Goal: Transaction & Acquisition: Purchase product/service

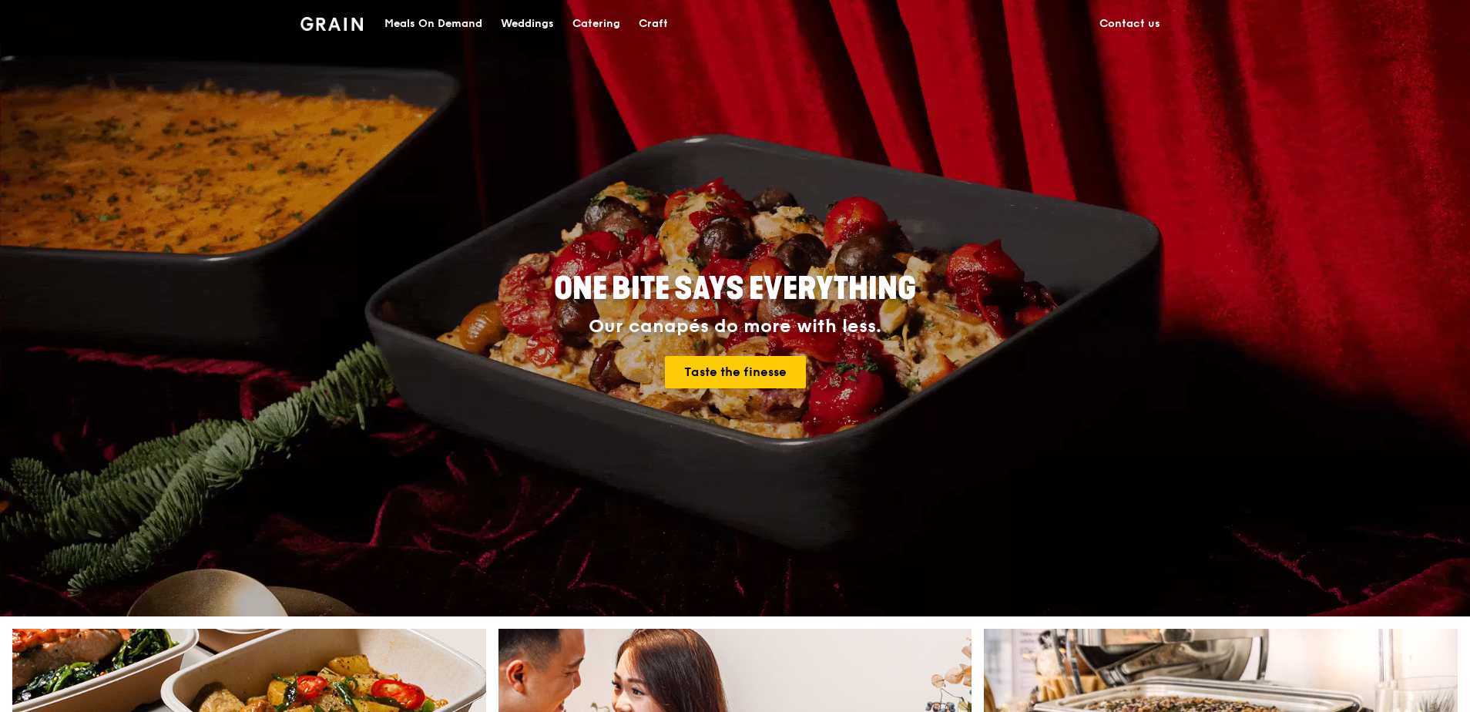
click at [743, 387] on link "Taste the finesse" at bounding box center [735, 372] width 141 height 32
click at [444, 23] on div "Meals On Demand" at bounding box center [433, 24] width 98 height 46
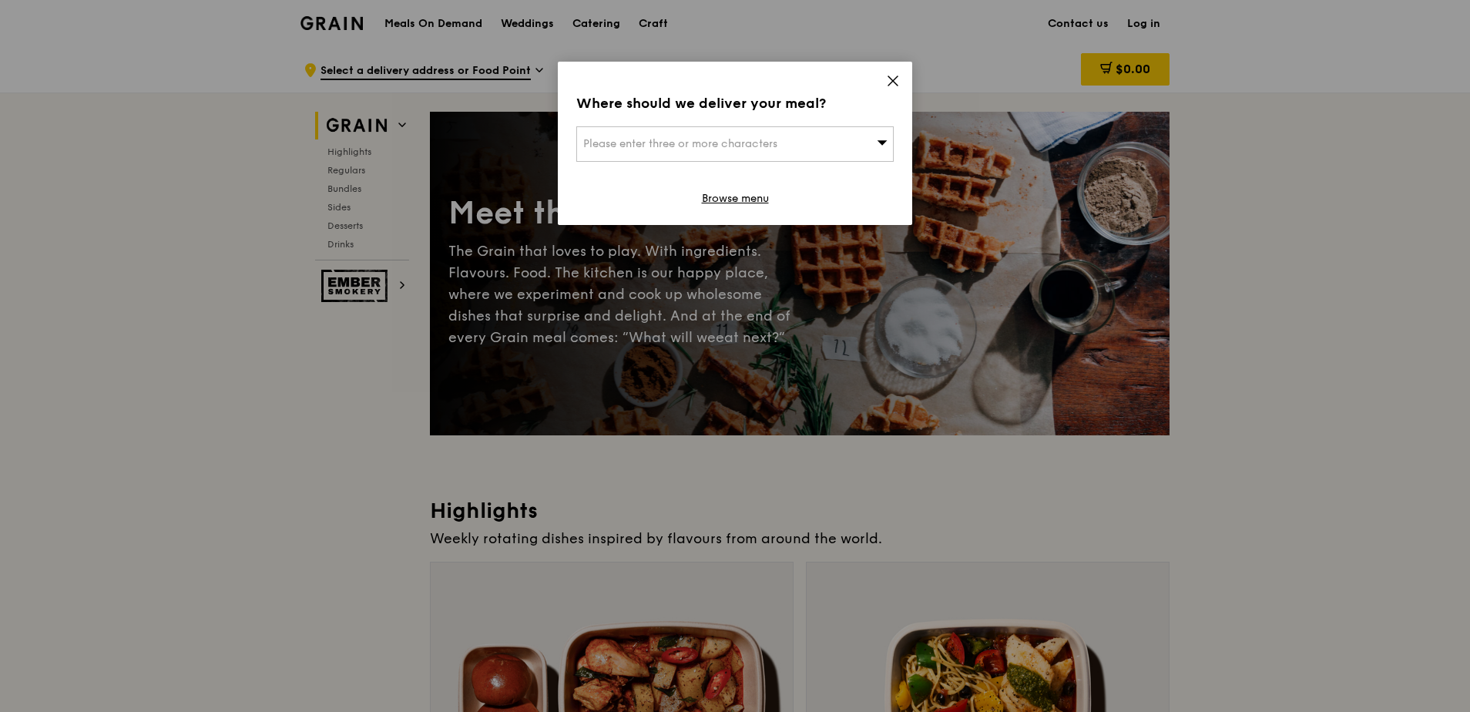
click at [679, 142] on span "Please enter three or more characters" at bounding box center [680, 143] width 194 height 13
click at [610, 136] on input "search" at bounding box center [735, 144] width 316 height 34
paste input "098632"
type input "098632"
drag, startPoint x: 669, startPoint y: 149, endPoint x: 518, endPoint y: 133, distance: 151.7
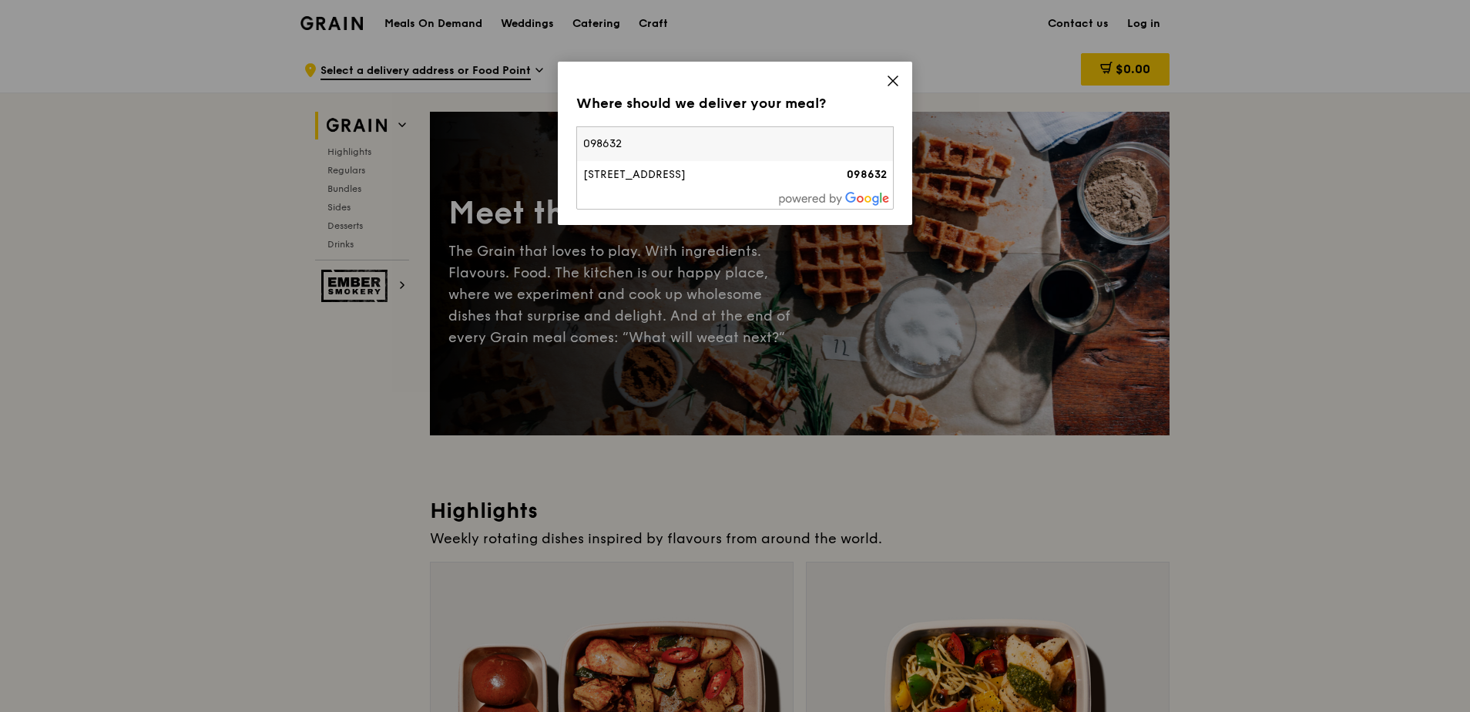
click at [461, 126] on div "Where should we deliver your meal? Please enter three or more characters 098632…" at bounding box center [735, 356] width 1470 height 712
click at [662, 143] on span "Please enter three or more characters" at bounding box center [680, 143] width 194 height 13
click at [879, 146] on input "098632" at bounding box center [735, 144] width 316 height 34
click at [844, 142] on input "search" at bounding box center [735, 144] width 316 height 34
type input "098632"
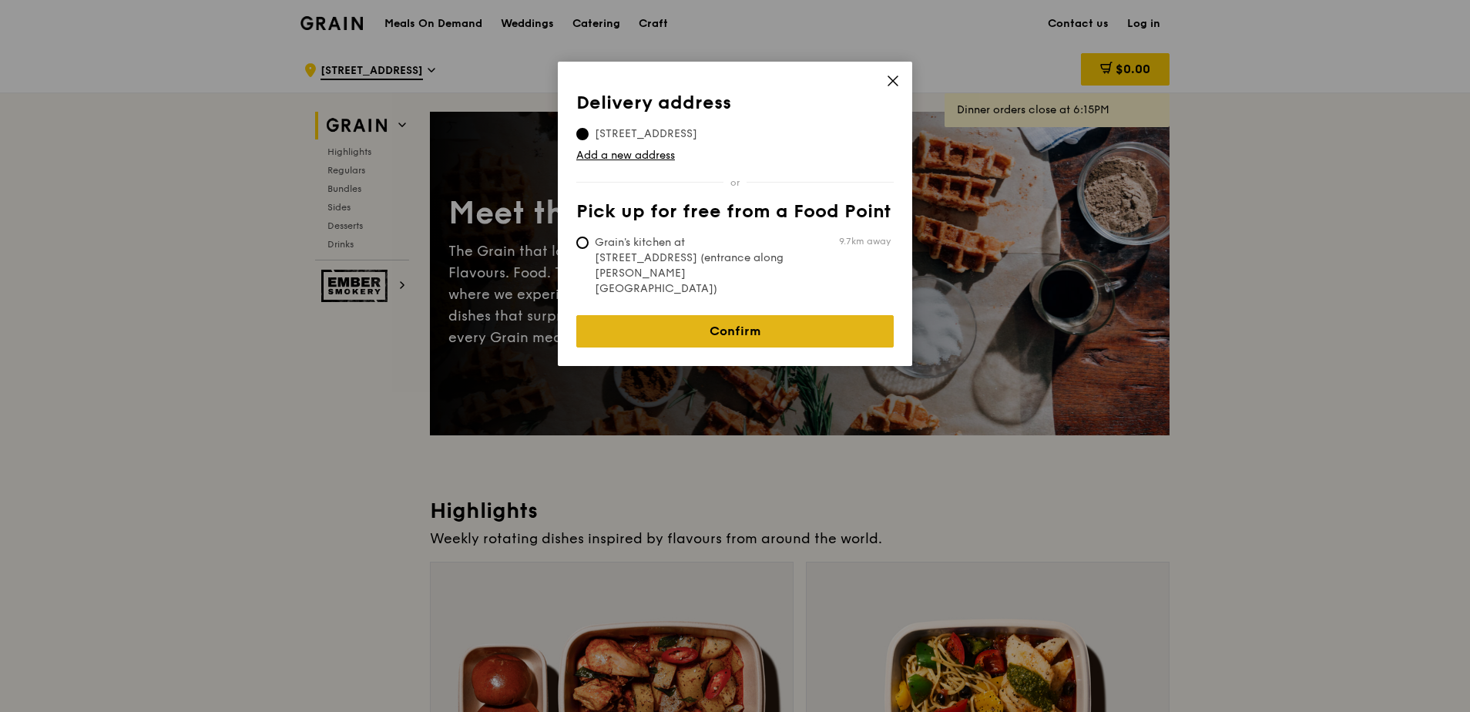
click at [688, 315] on link "Confirm" at bounding box center [734, 331] width 317 height 32
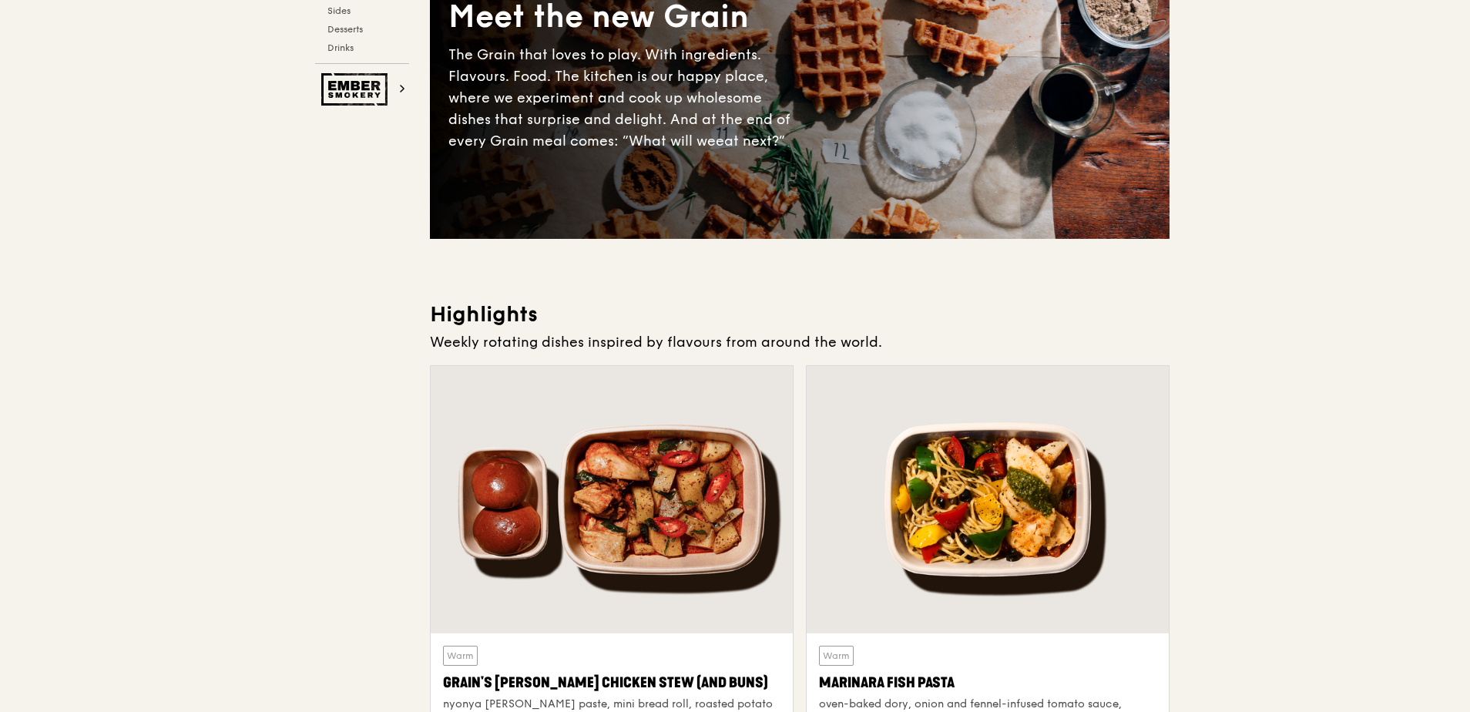
scroll to position [385, 0]
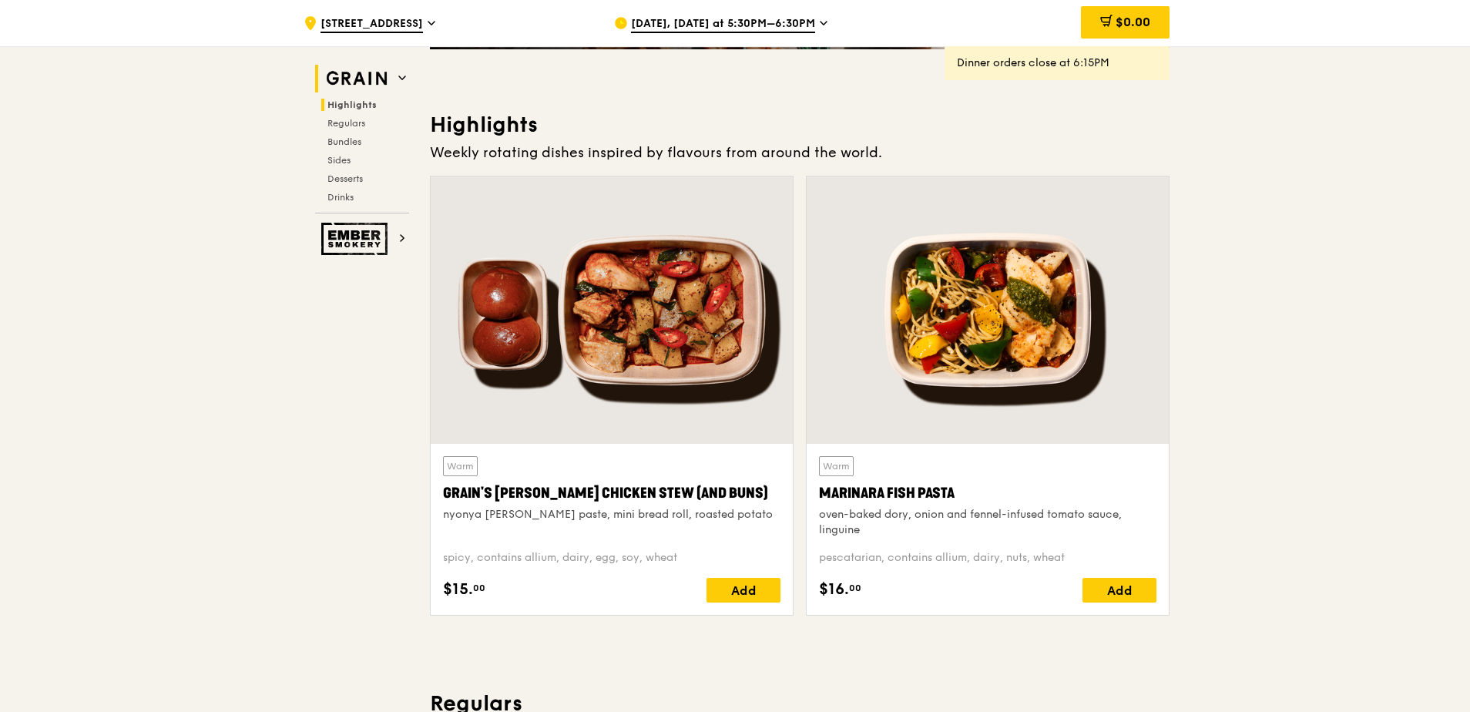
click at [359, 106] on span "Highlights" at bounding box center [351, 104] width 49 height 11
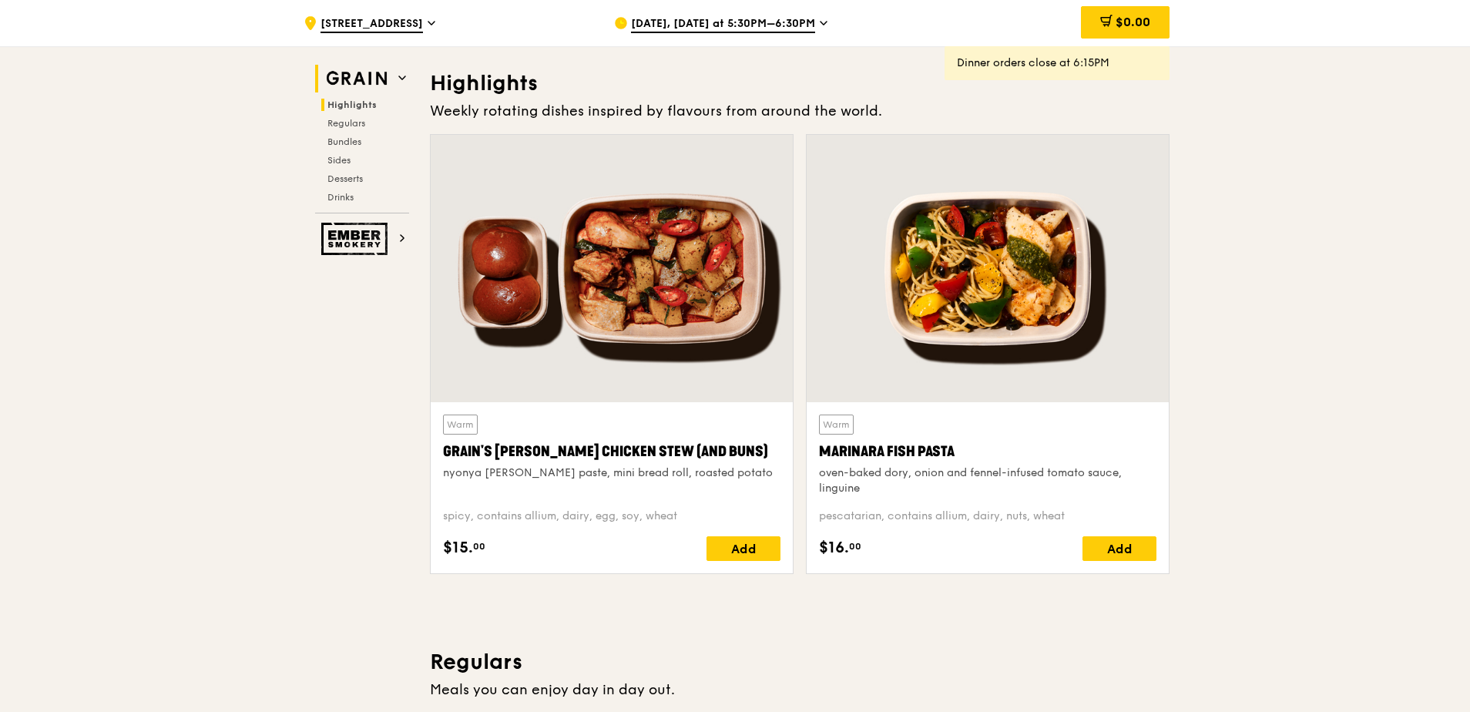
scroll to position [434, 0]
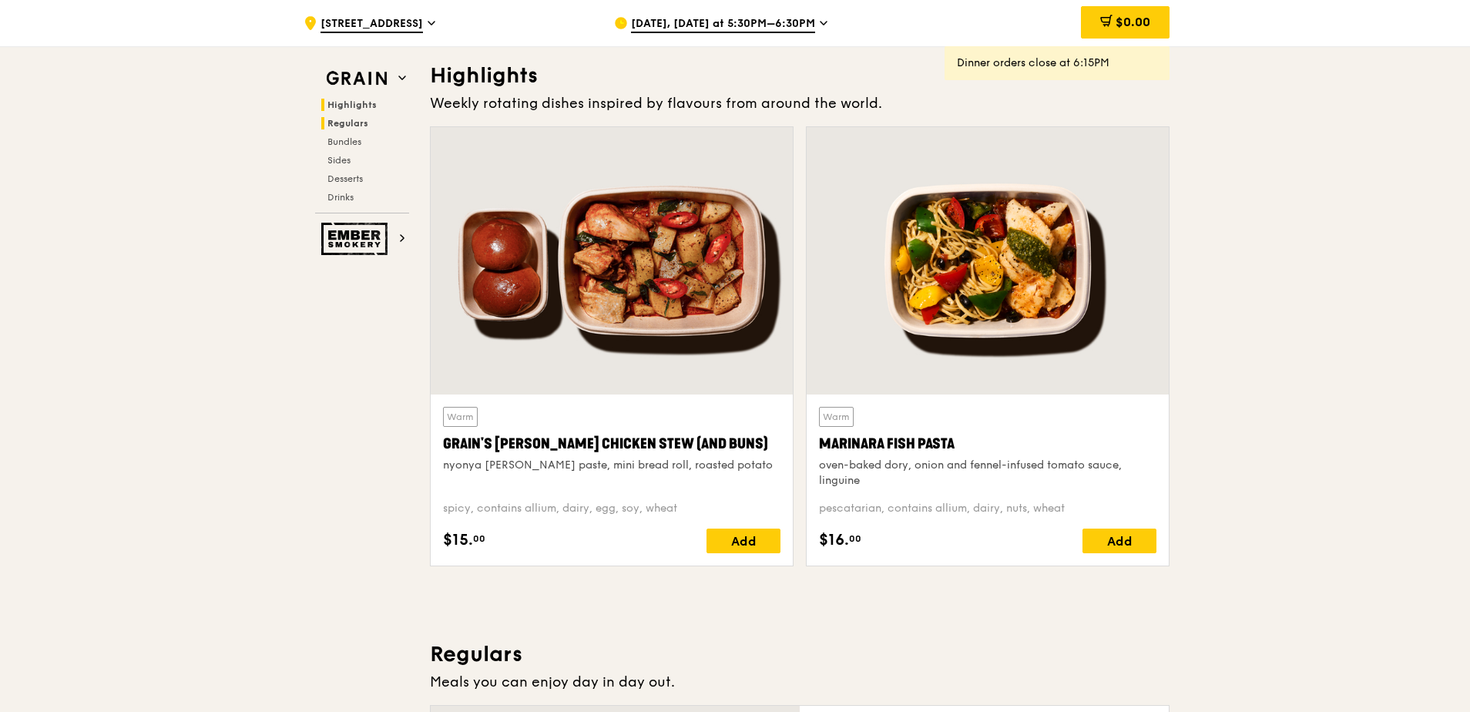
click at [354, 123] on span "Regulars" at bounding box center [347, 123] width 41 height 11
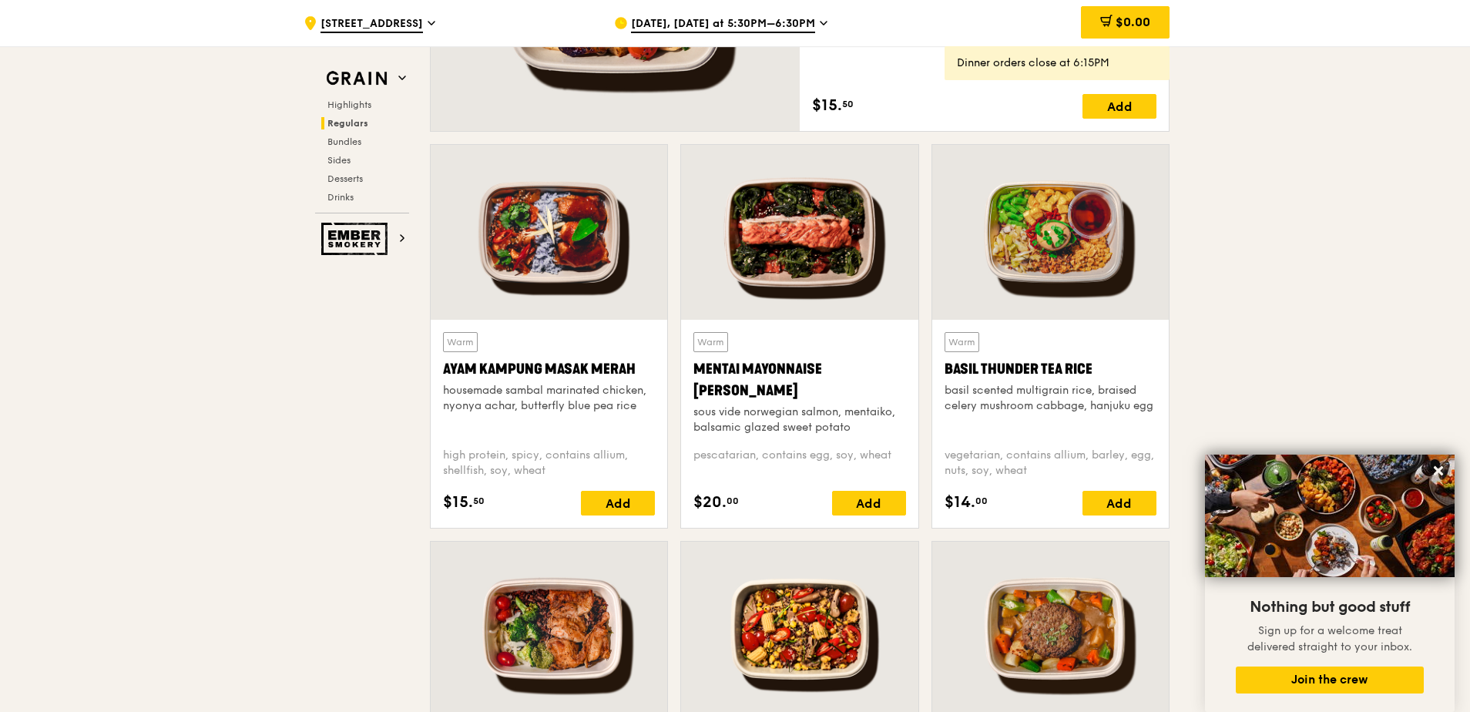
scroll to position [1398, 0]
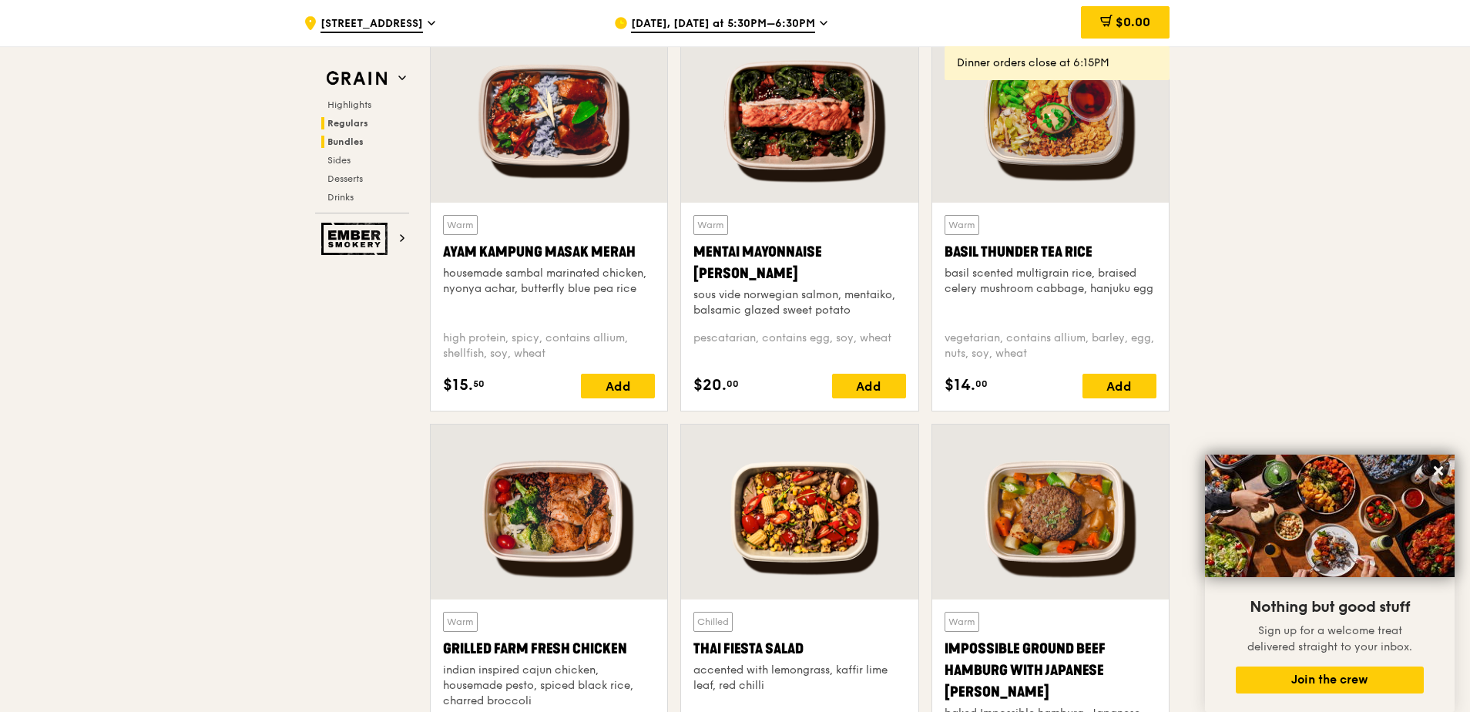
click at [347, 141] on span "Bundles" at bounding box center [345, 141] width 36 height 11
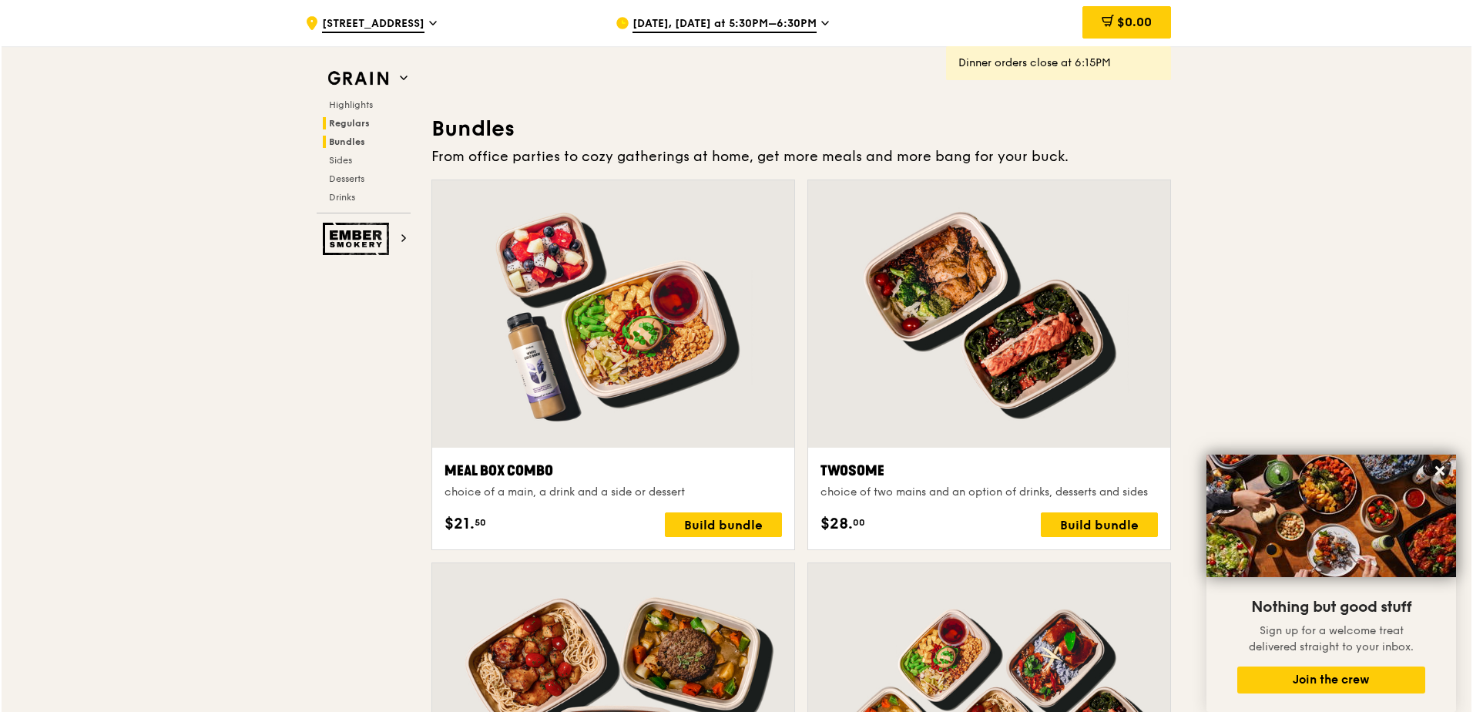
scroll to position [2218, 0]
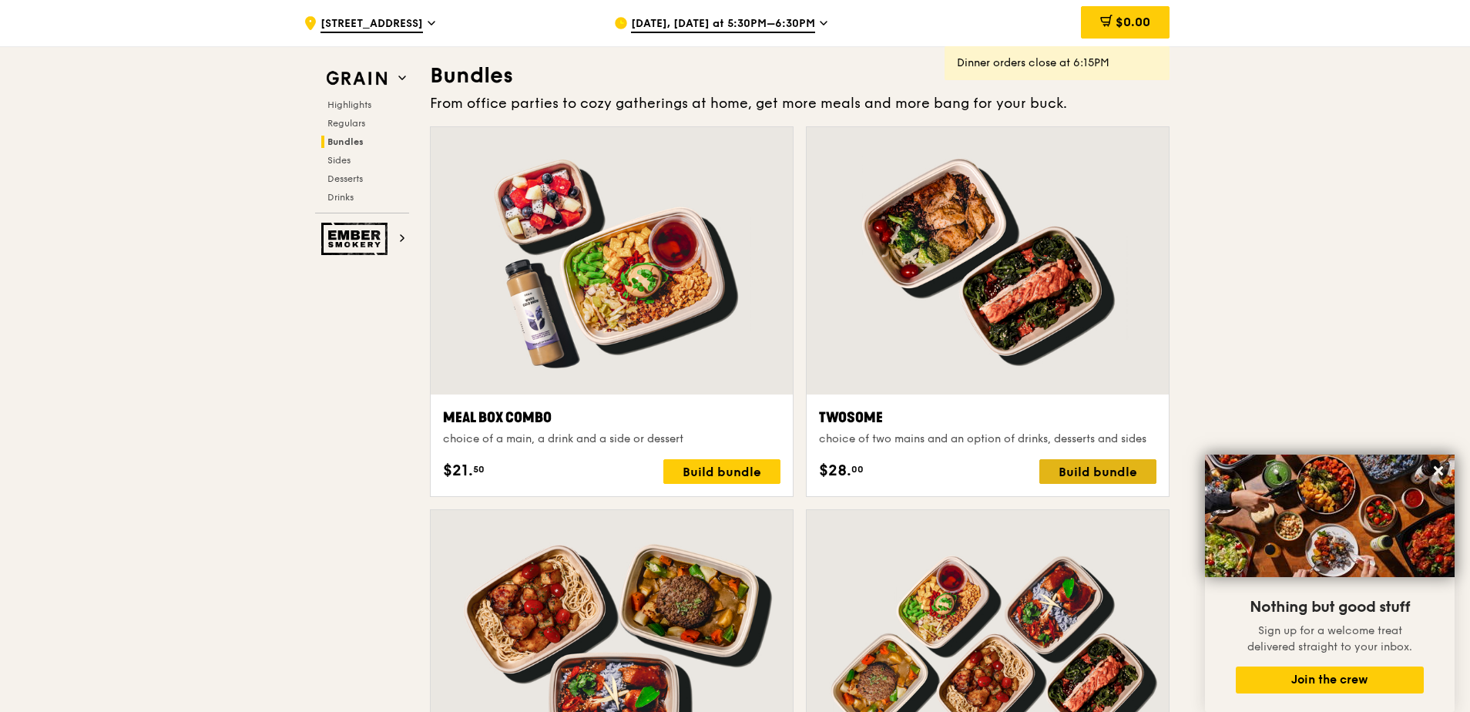
click at [1112, 470] on div "Build bundle" at bounding box center [1097, 471] width 117 height 25
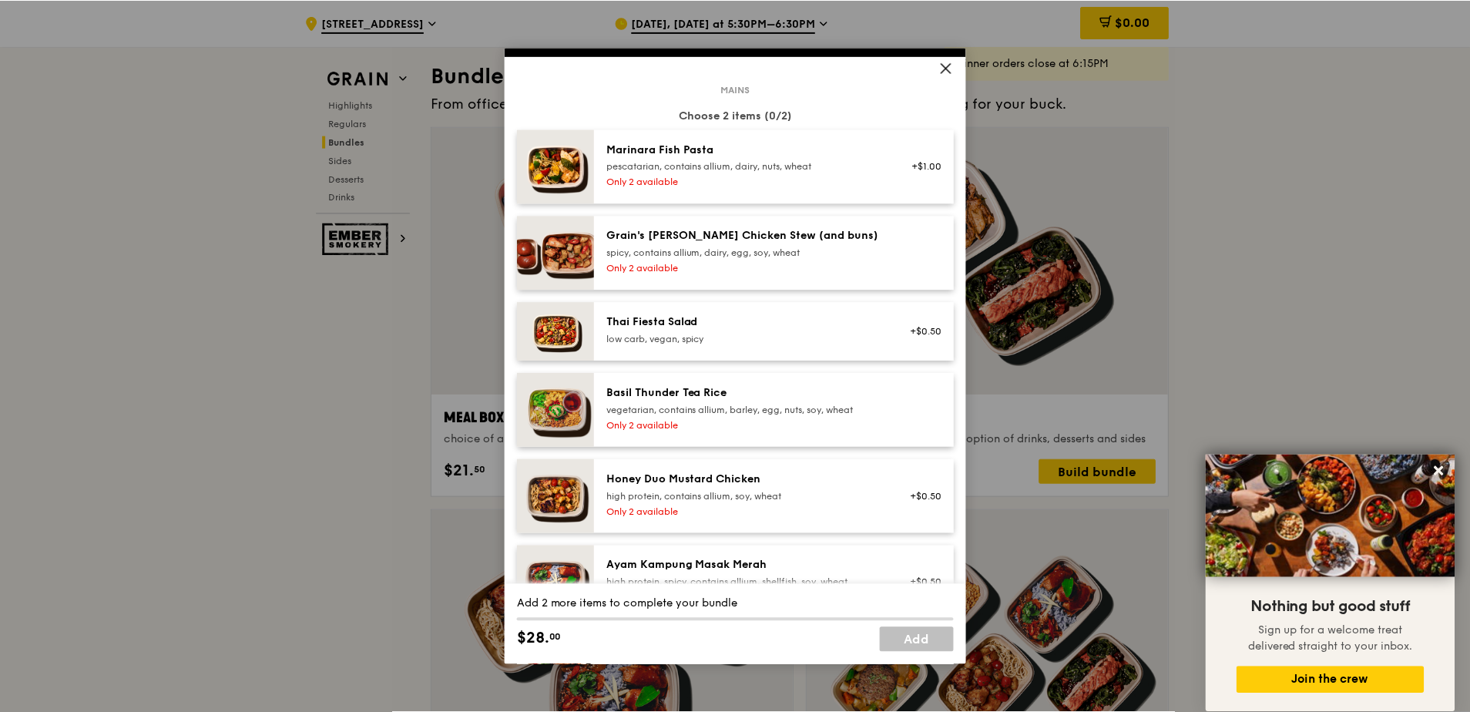
scroll to position [154, 0]
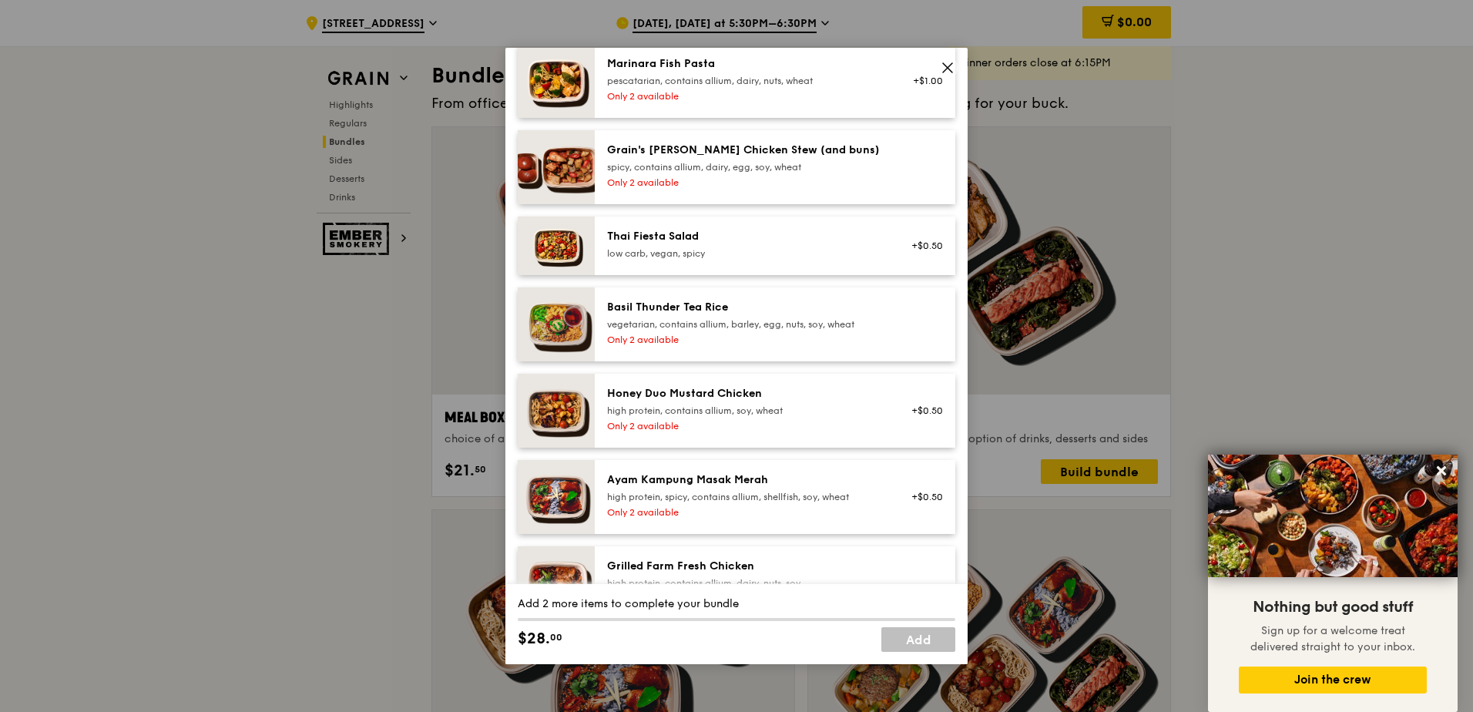
click at [954, 71] on icon at bounding box center [947, 68] width 14 height 14
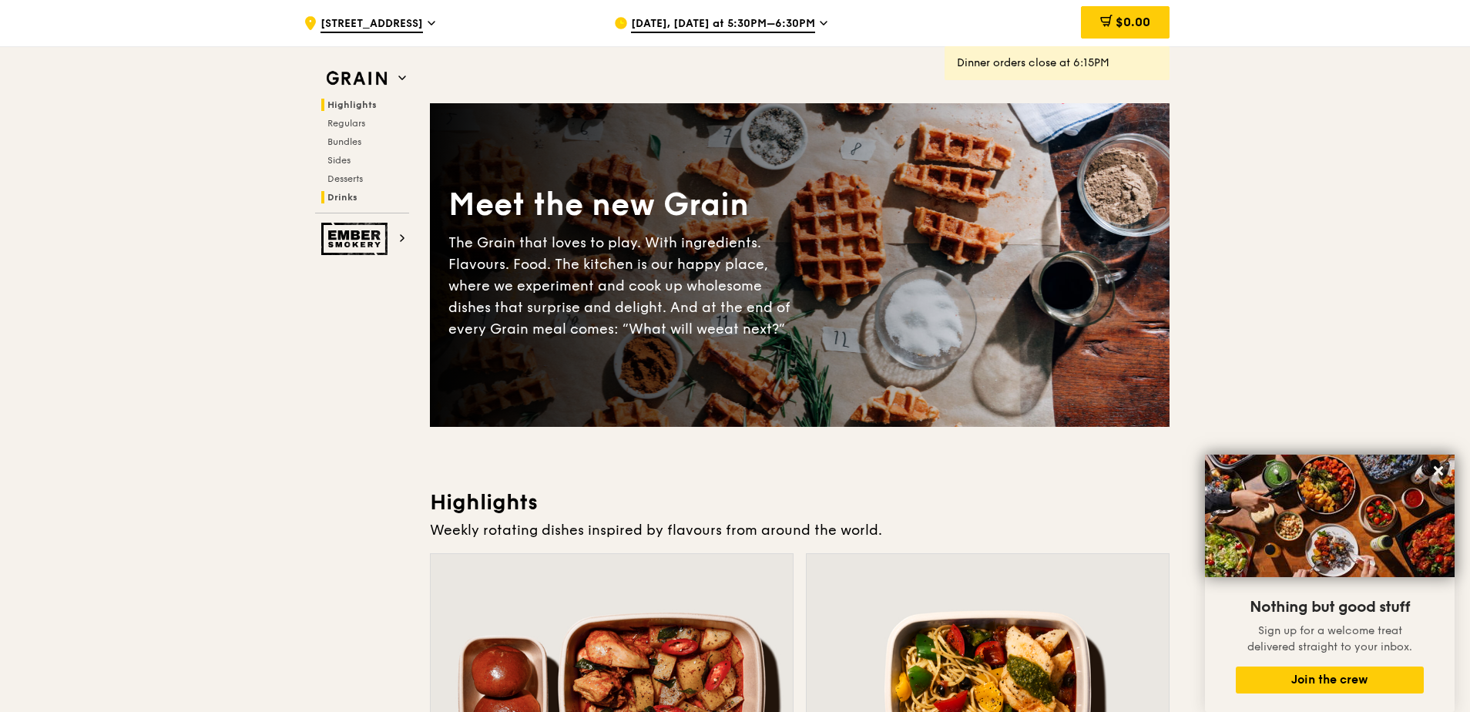
scroll to position [0, 0]
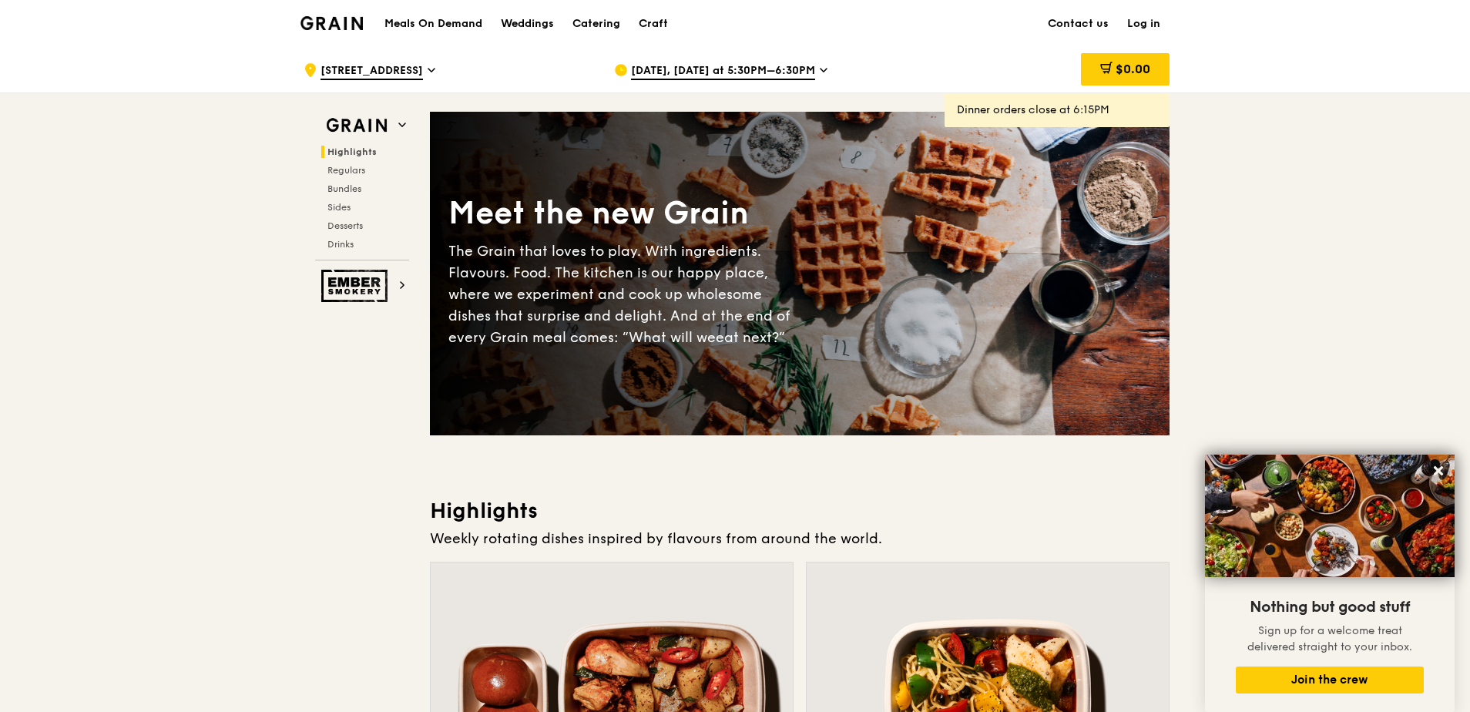
click at [792, 65] on span "[DATE], [DATE] at 5:30PM–6:30PM" at bounding box center [723, 71] width 184 height 17
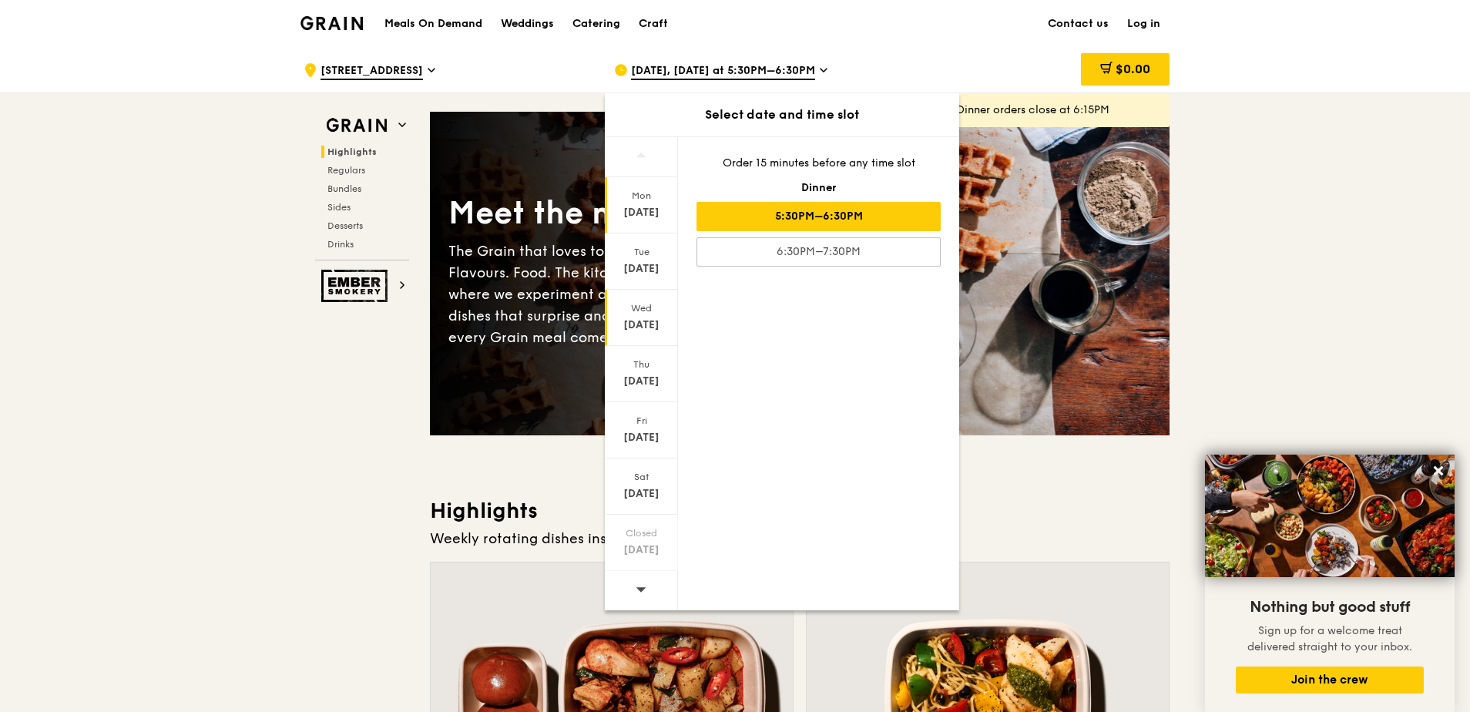
click at [645, 327] on div "[DATE]" at bounding box center [641, 324] width 69 height 15
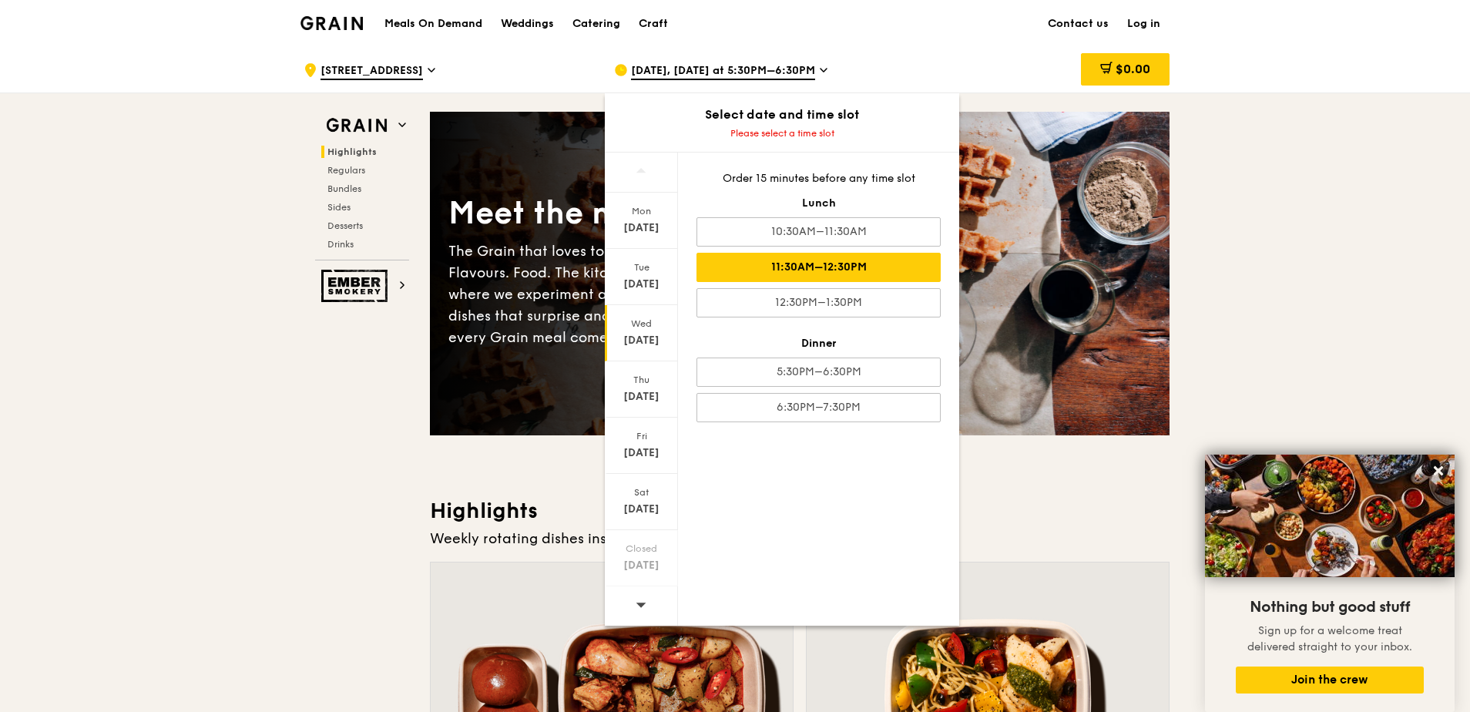
click at [804, 266] on div "11:30AM–12:30PM" at bounding box center [818, 267] width 244 height 29
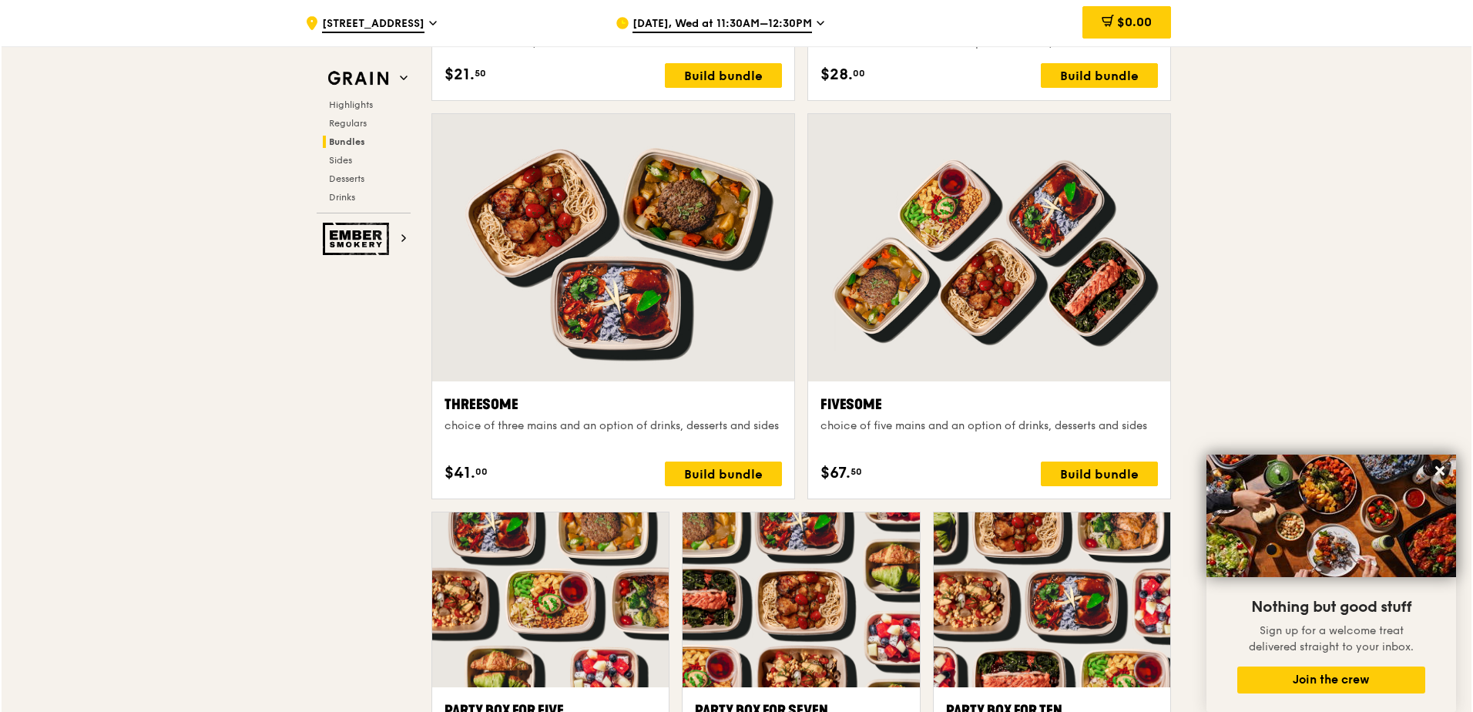
scroll to position [2696, 0]
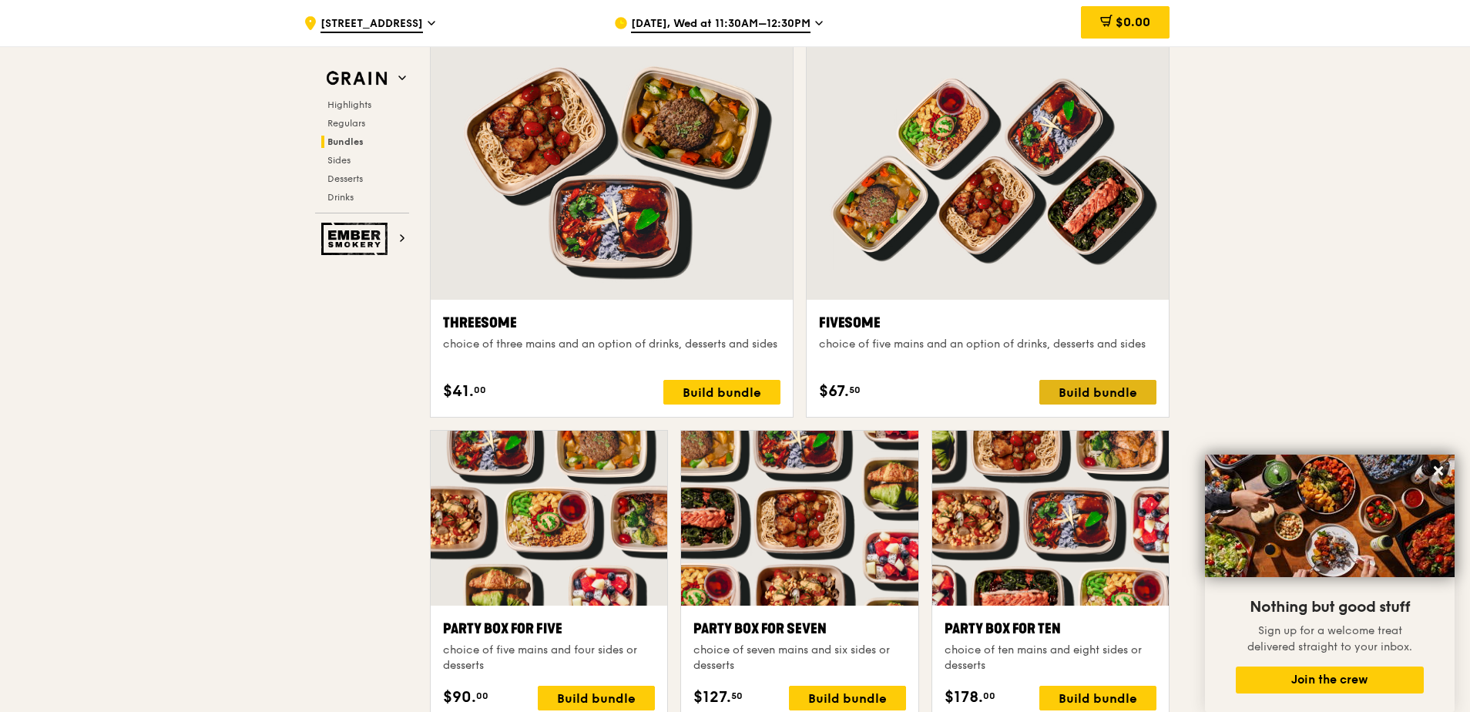
click at [1103, 396] on div "Build bundle" at bounding box center [1097, 392] width 117 height 25
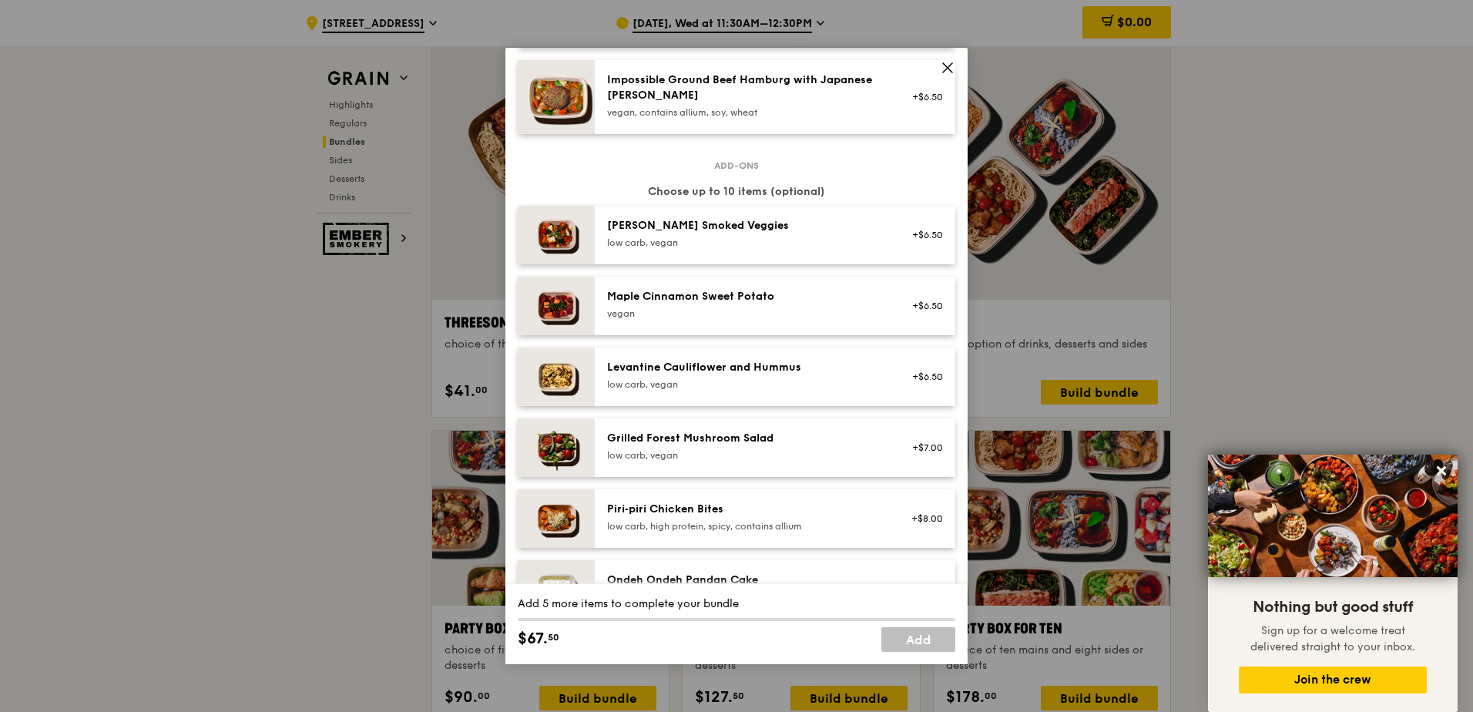
scroll to position [441, 0]
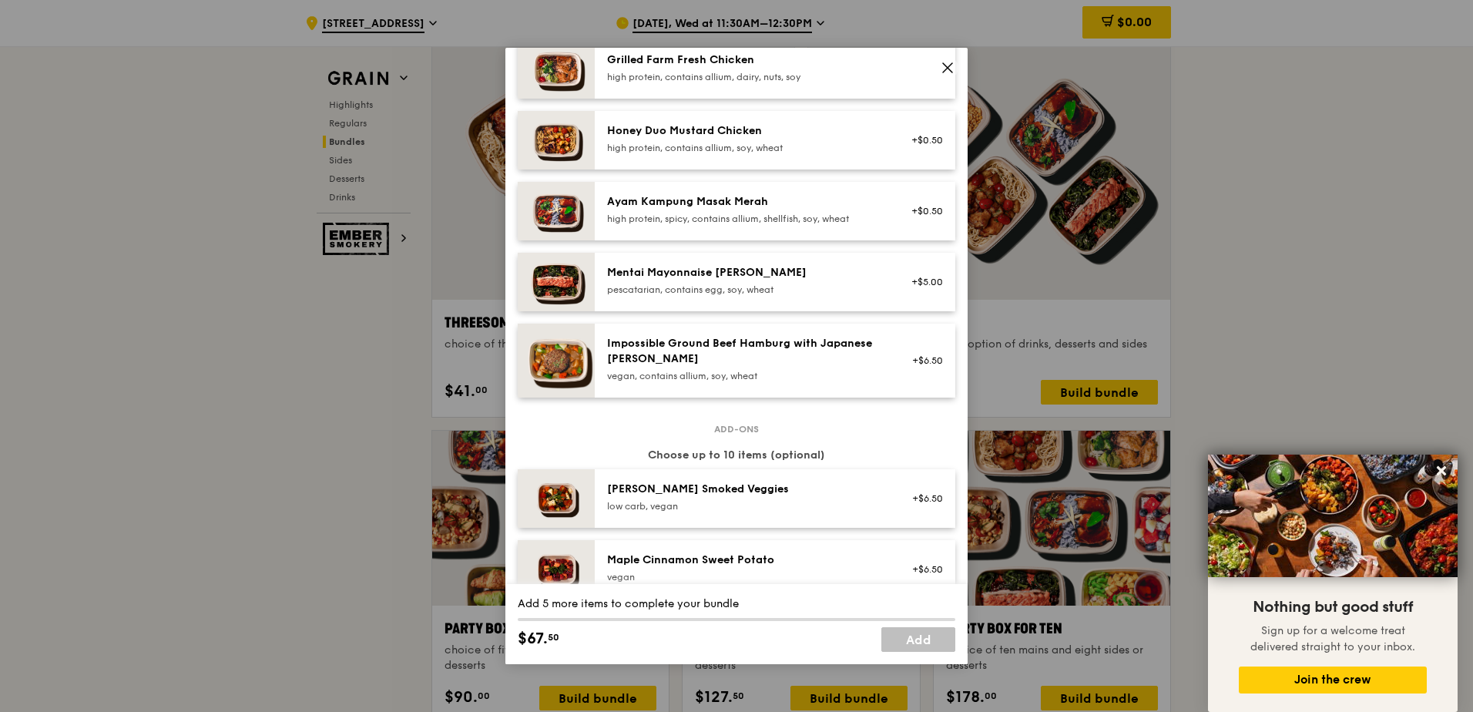
click at [751, 354] on div "Impossible Ground Beef Hamburg with Japanese [PERSON_NAME]" at bounding box center [745, 351] width 277 height 31
click at [739, 293] on div "pescatarian, contains egg, soy, wheat" at bounding box center [745, 289] width 277 height 12
click at [733, 202] on div "Ayam Kampung Masak Merah" at bounding box center [745, 201] width 277 height 15
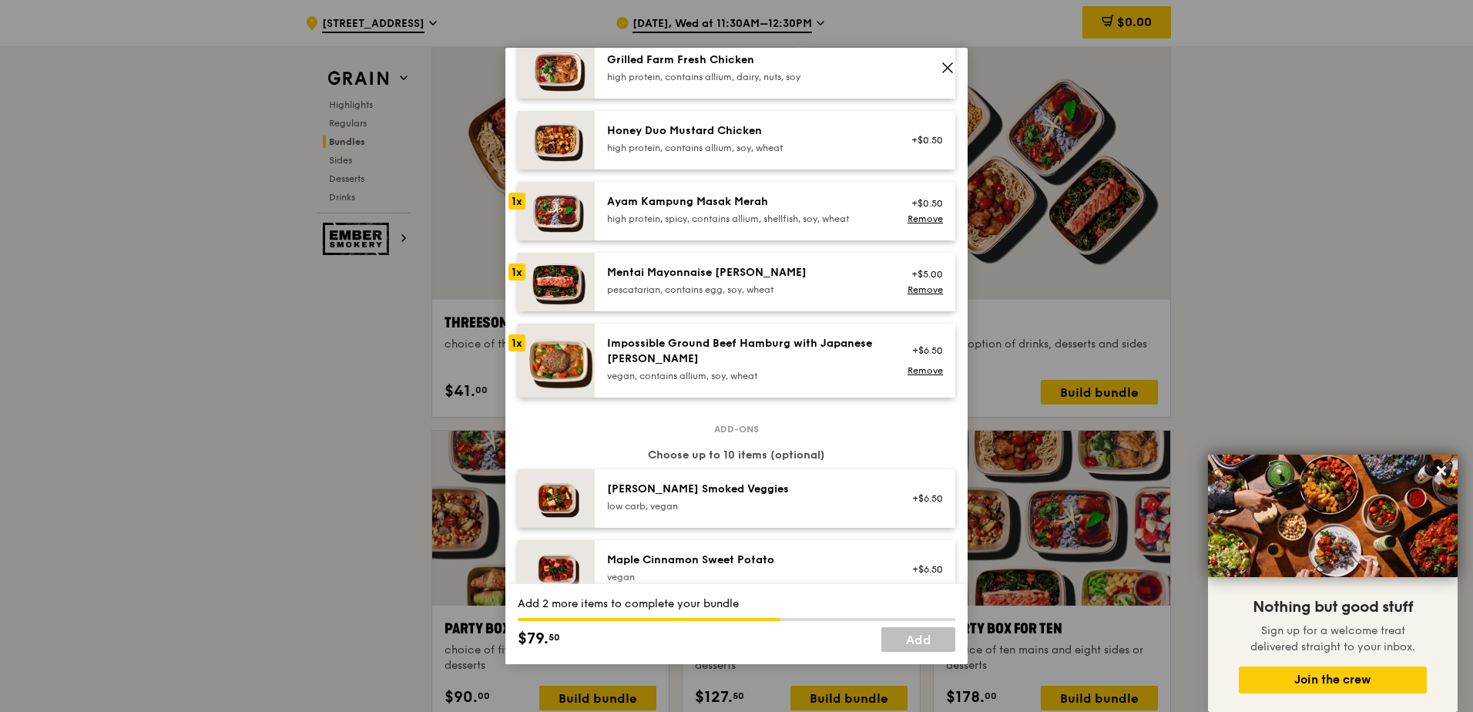
click at [715, 136] on div "Honey Duo Mustard Chicken" at bounding box center [745, 130] width 277 height 15
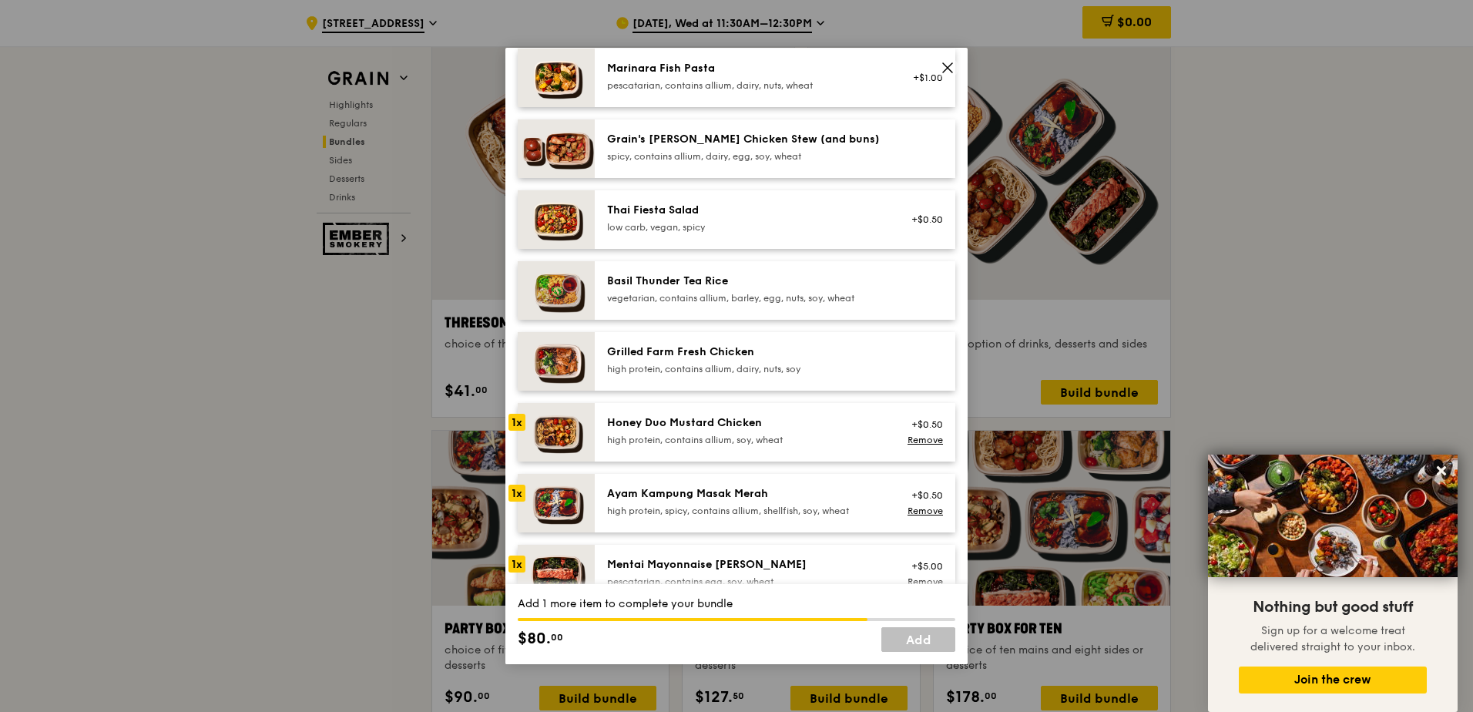
scroll to position [133, 0]
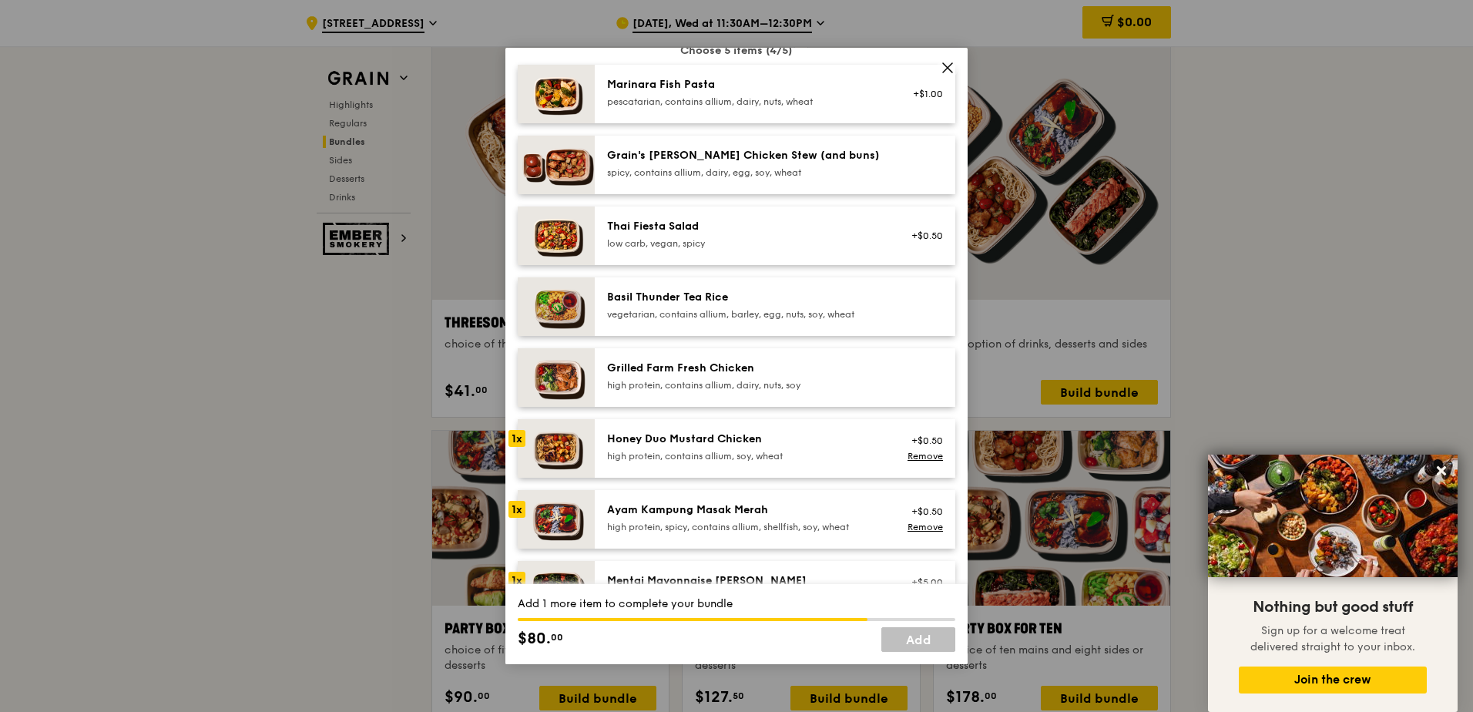
click at [744, 246] on div "low carb, vegan, spicy" at bounding box center [745, 243] width 277 height 12
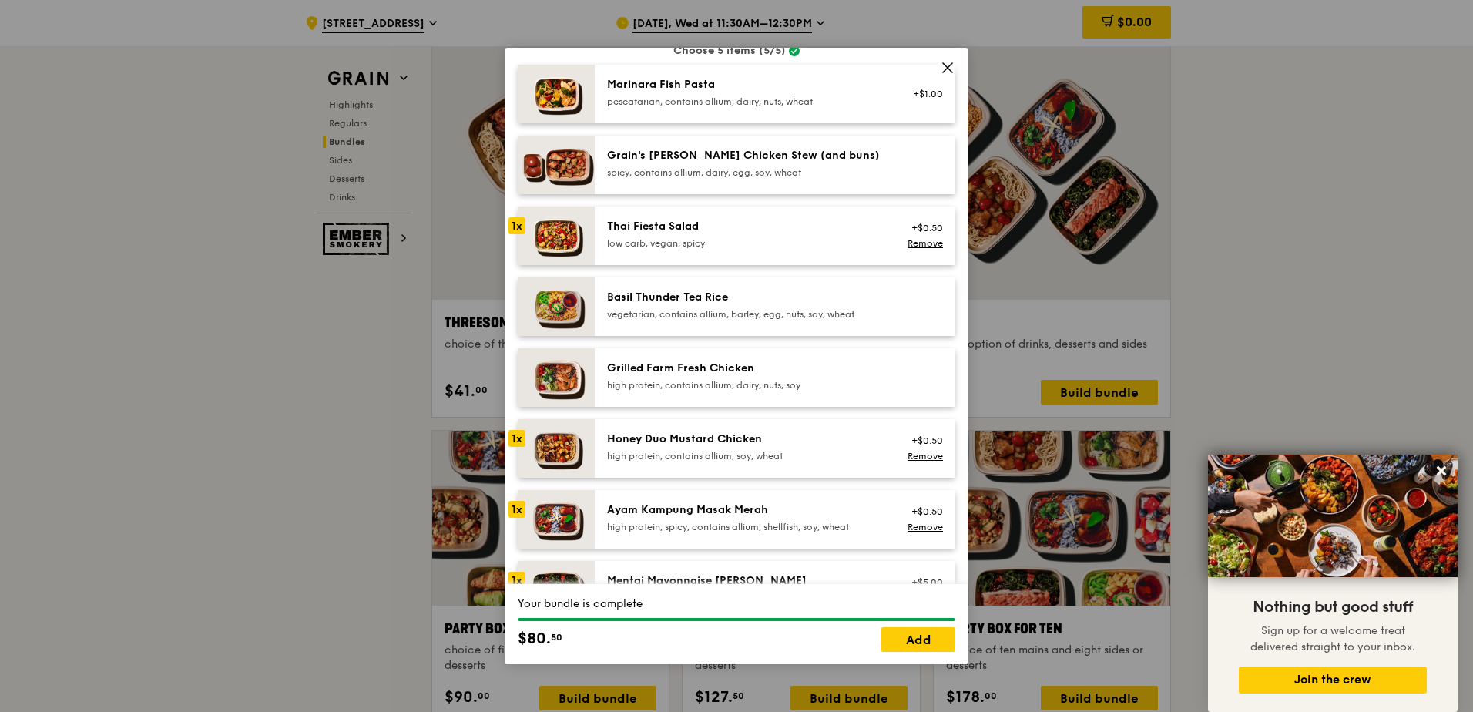
drag, startPoint x: 736, startPoint y: 283, endPoint x: 762, endPoint y: 301, distance: 32.3
click at [736, 285] on div "Basil Thunder Tea Rice vegetarian, contains allium, barley, egg, nuts, soy, whe…" at bounding box center [775, 306] width 360 height 59
click at [773, 309] on div "vegetarian, contains allium, barley, egg, nuts, soy, wheat" at bounding box center [745, 314] width 277 height 12
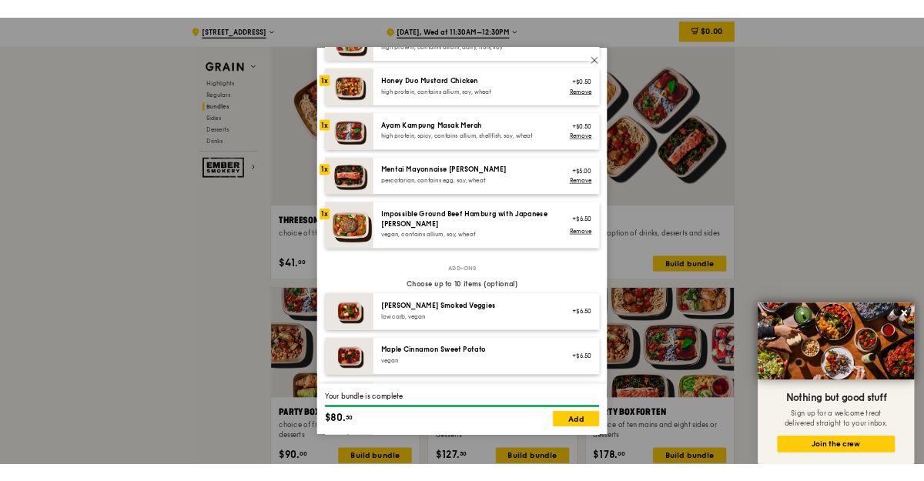
scroll to position [595, 0]
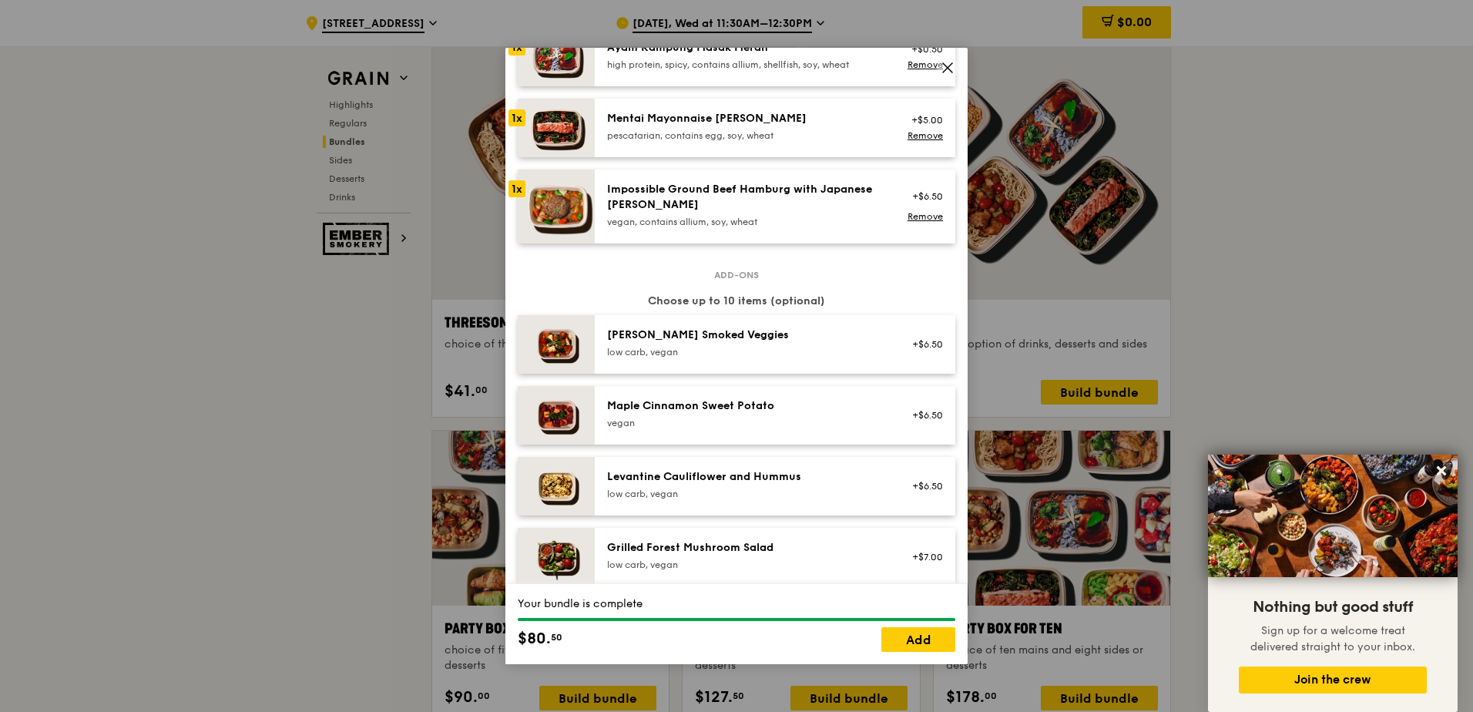
click at [781, 424] on div "vegan" at bounding box center [745, 423] width 277 height 12
click at [521, 406] on div "1x" at bounding box center [516, 405] width 17 height 17
